Goal: Check status: Check status

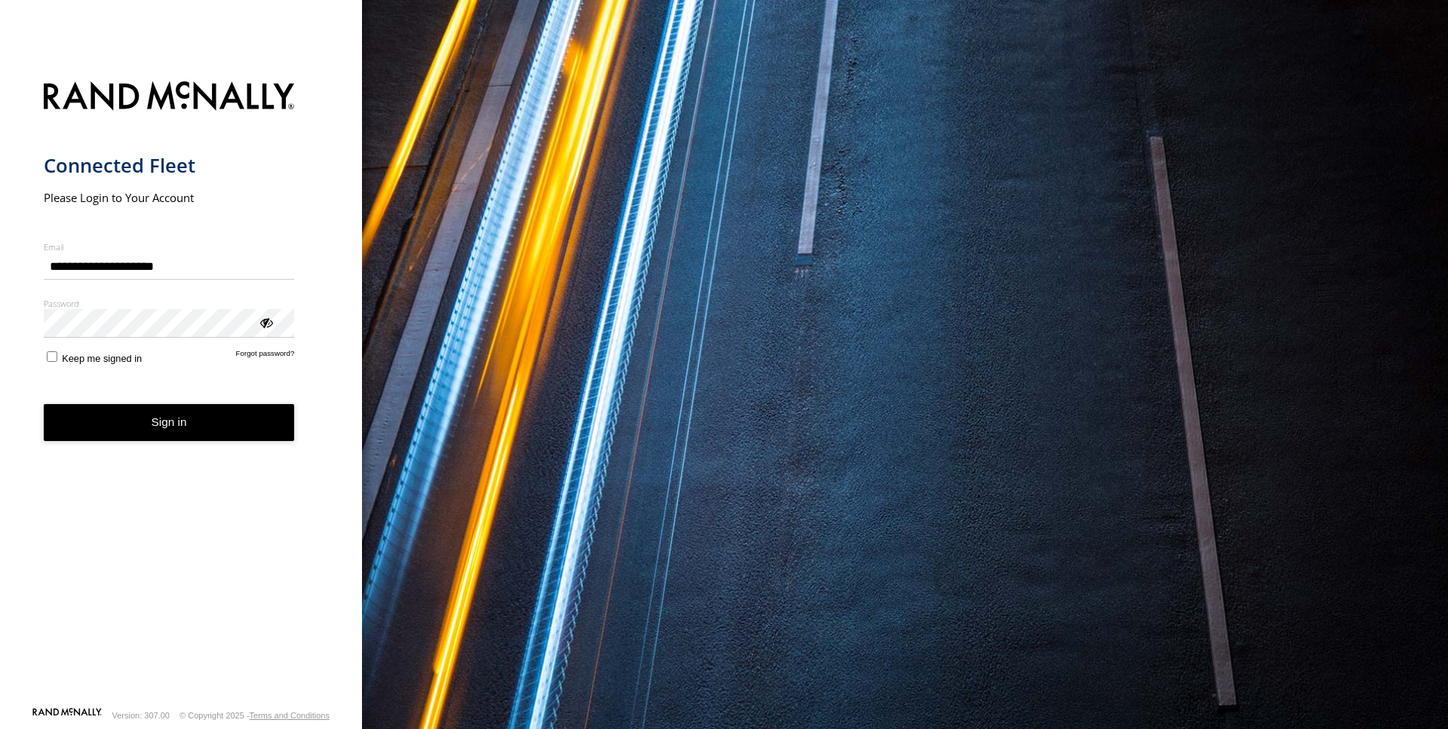
type input "**********"
click at [167, 421] on button "Sign in" at bounding box center [169, 422] width 251 height 37
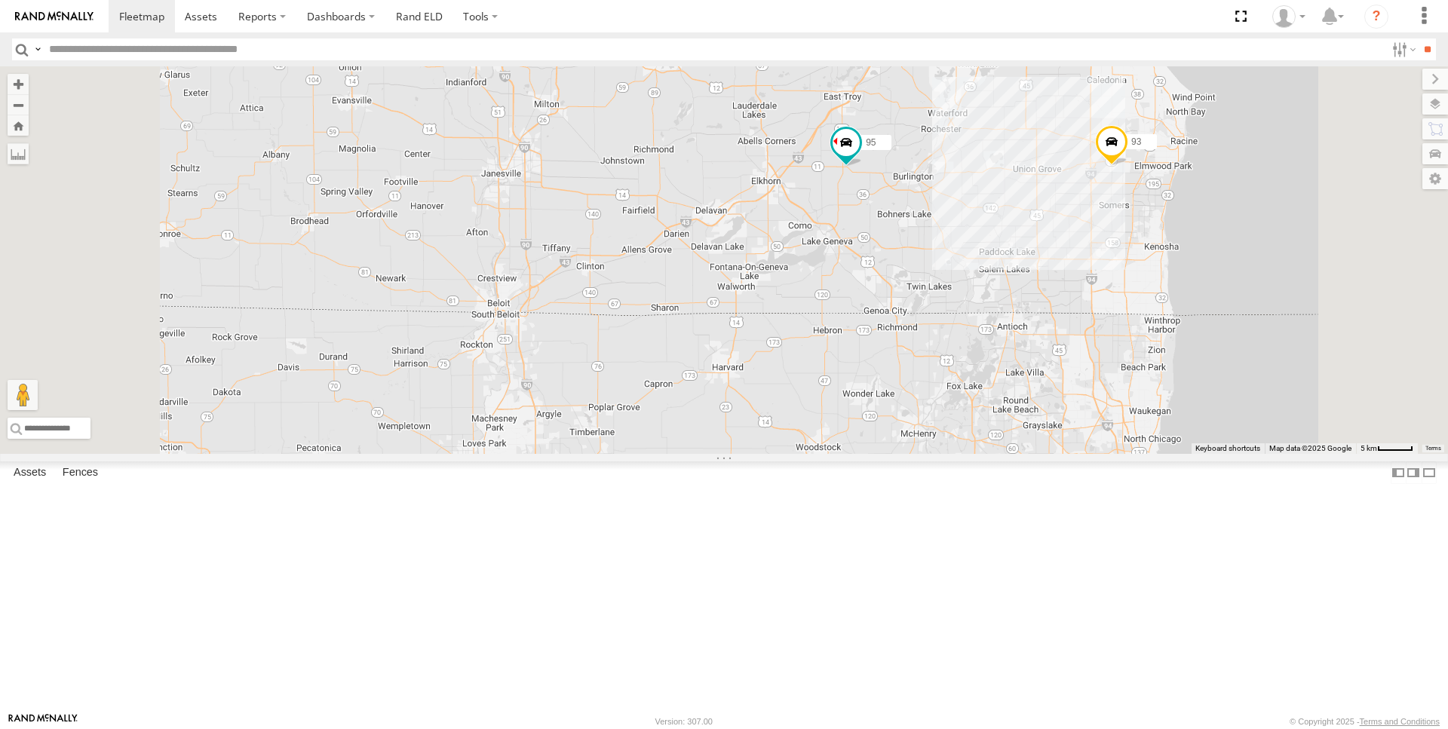
click at [1128, 166] on span at bounding box center [1111, 145] width 33 height 41
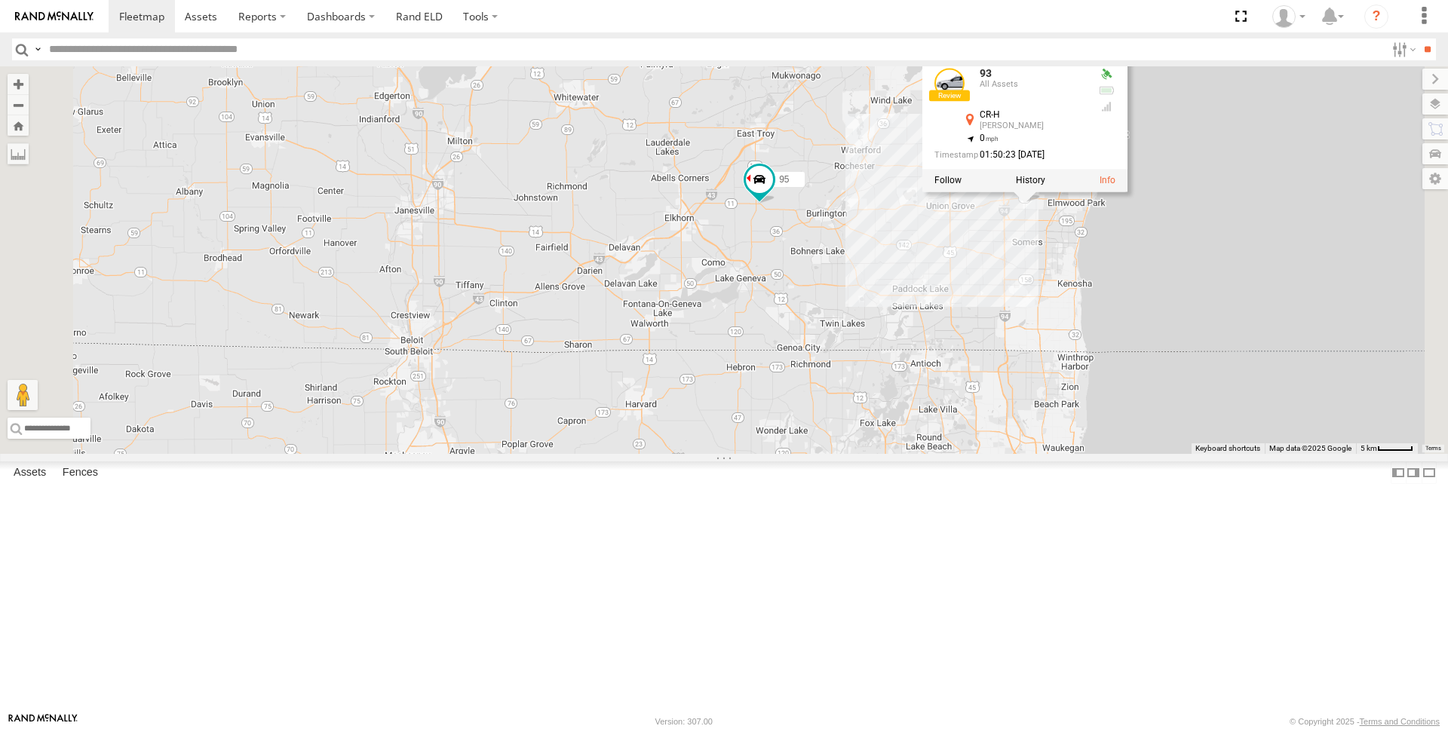
drag, startPoint x: 1233, startPoint y: 332, endPoint x: 1145, endPoint y: 370, distance: 95.9
click at [1145, 370] on div "97 95 92 93 93 All Assets CR-H [PERSON_NAME] 42.69234 , -87.91533 0 01:50:23 [D…" at bounding box center [724, 260] width 1448 height 388
click at [1101, 388] on div "97 95 92 93 93 All Assets CR-H [PERSON_NAME] 42.69234 , -87.91533 0 01:50:23 [D…" at bounding box center [724, 260] width 1448 height 388
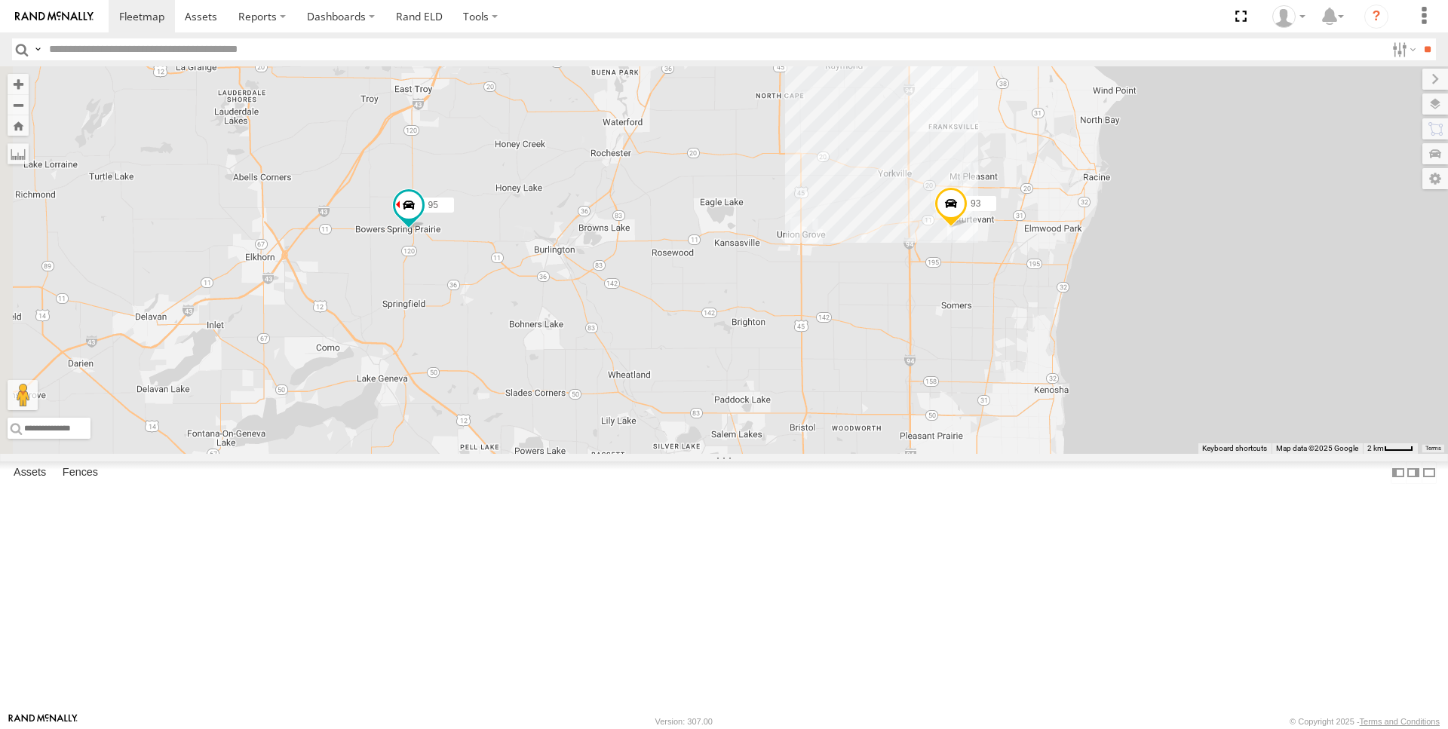
drag, startPoint x: 678, startPoint y: 468, endPoint x: 846, endPoint y: 424, distance: 173.9
click at [846, 424] on div "97 95 92 93" at bounding box center [724, 260] width 1448 height 388
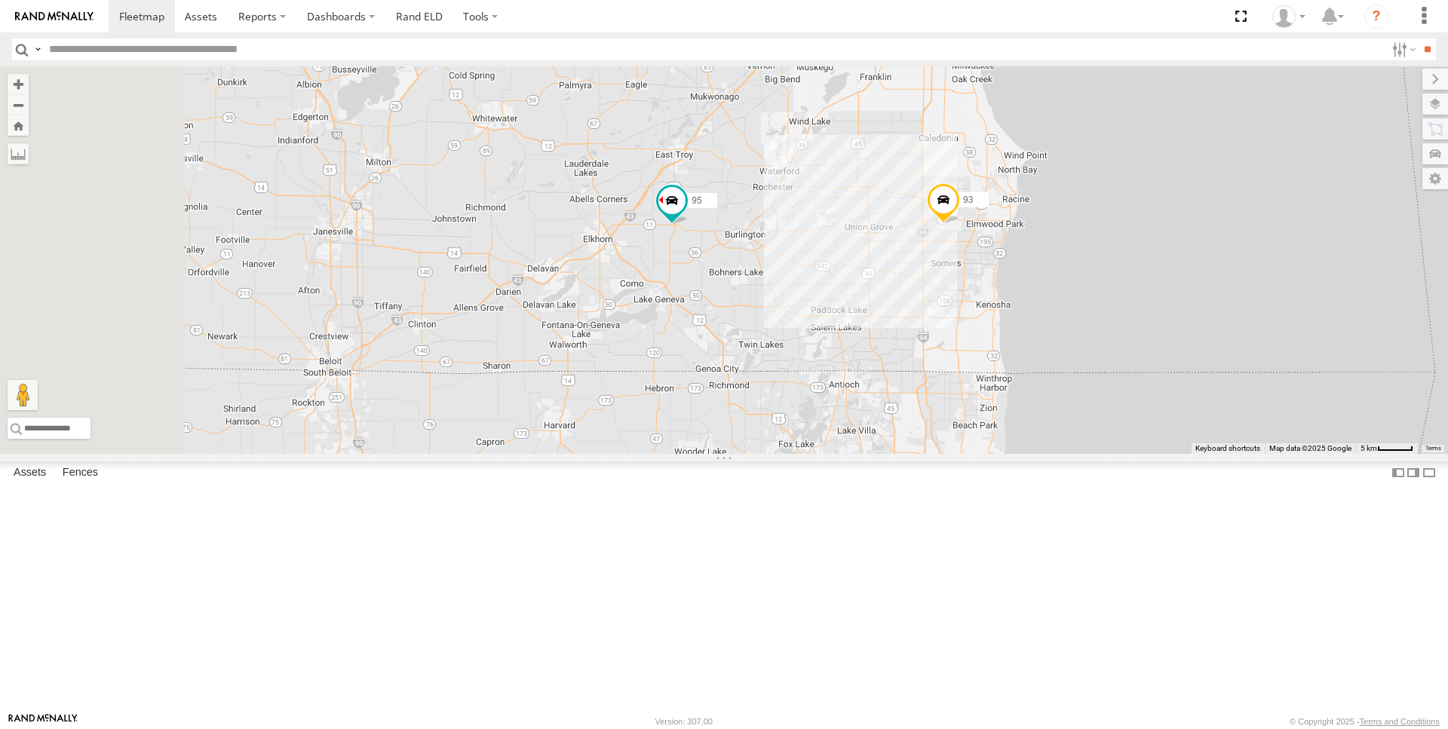
drag, startPoint x: 660, startPoint y: 473, endPoint x: 840, endPoint y: 434, distance: 184.4
click at [840, 434] on div "97 95 92 93" at bounding box center [724, 260] width 1448 height 388
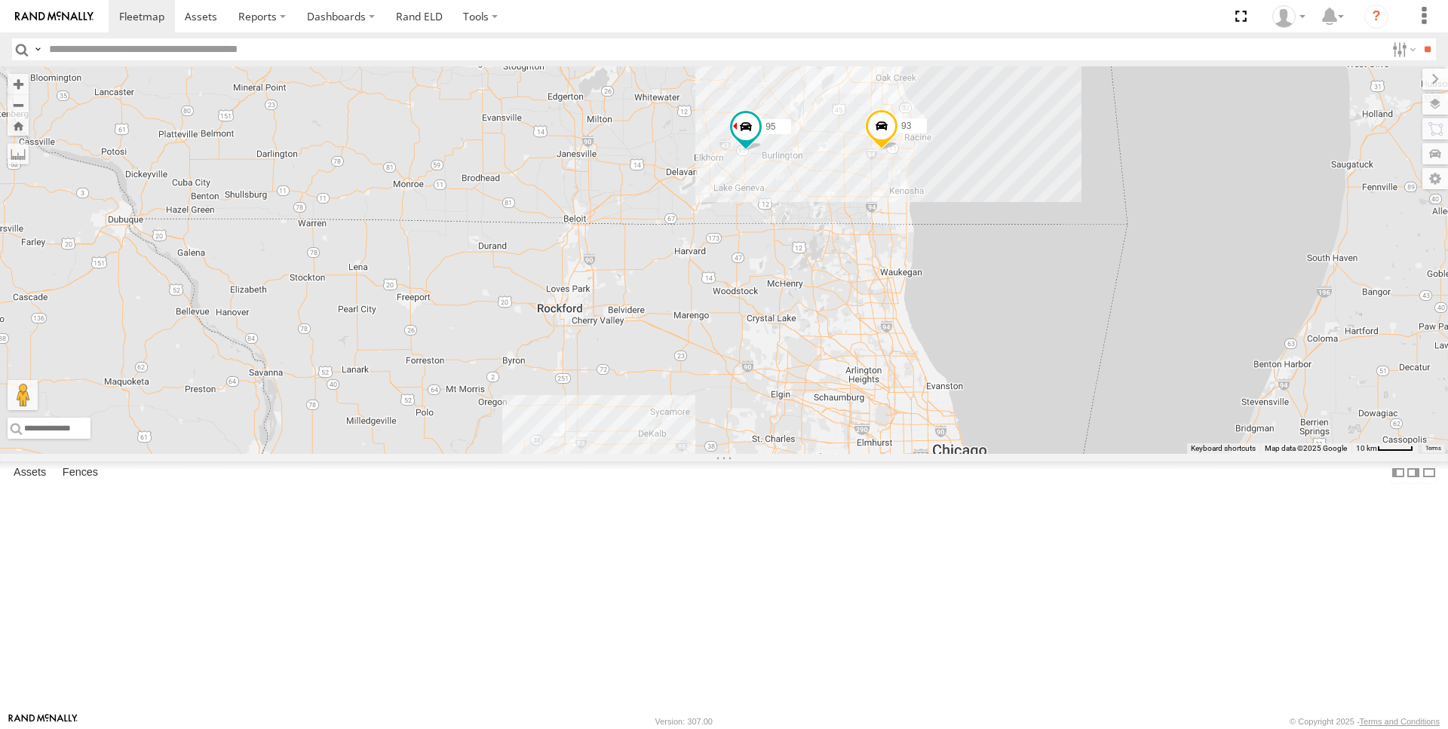
drag, startPoint x: 885, startPoint y: 542, endPoint x: 942, endPoint y: 436, distance: 120.8
click at [942, 436] on div "97 95 92 93" at bounding box center [724, 260] width 1448 height 388
